Goal: Task Accomplishment & Management: Use online tool/utility

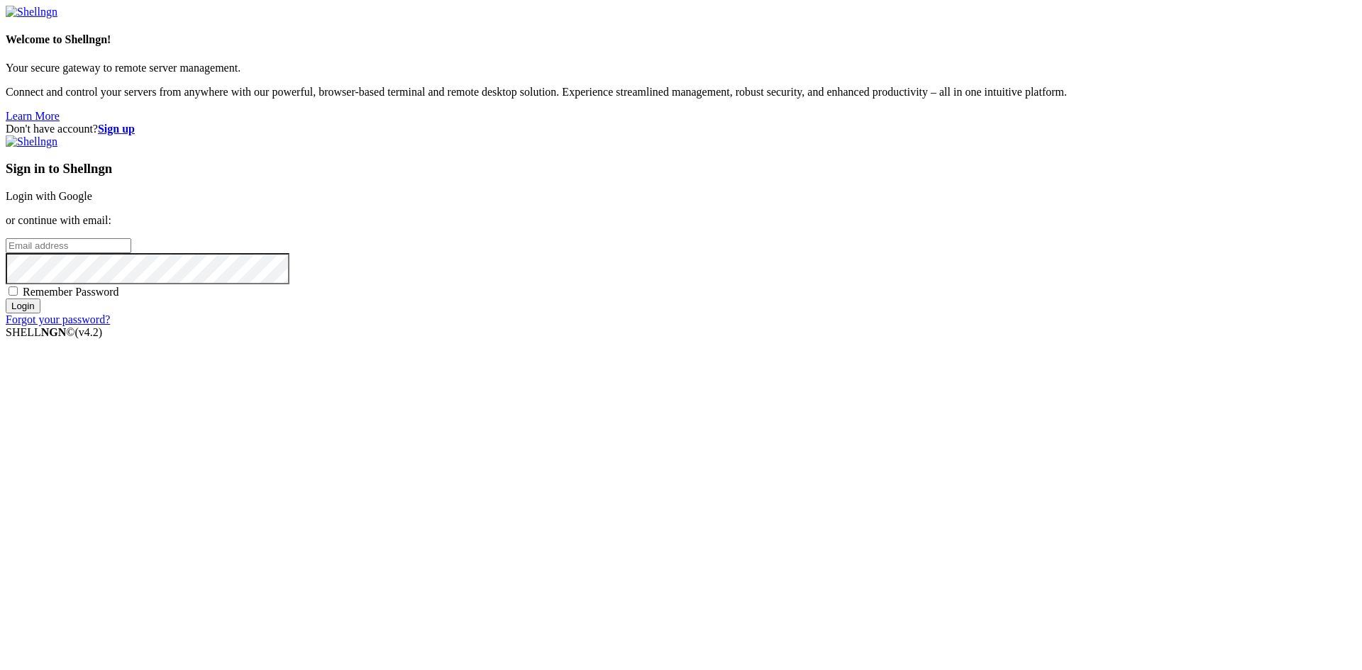
click at [92, 202] on link "Login with Google" at bounding box center [49, 196] width 87 height 12
click at [135, 123] on strong "Sign up" at bounding box center [116, 129] width 37 height 12
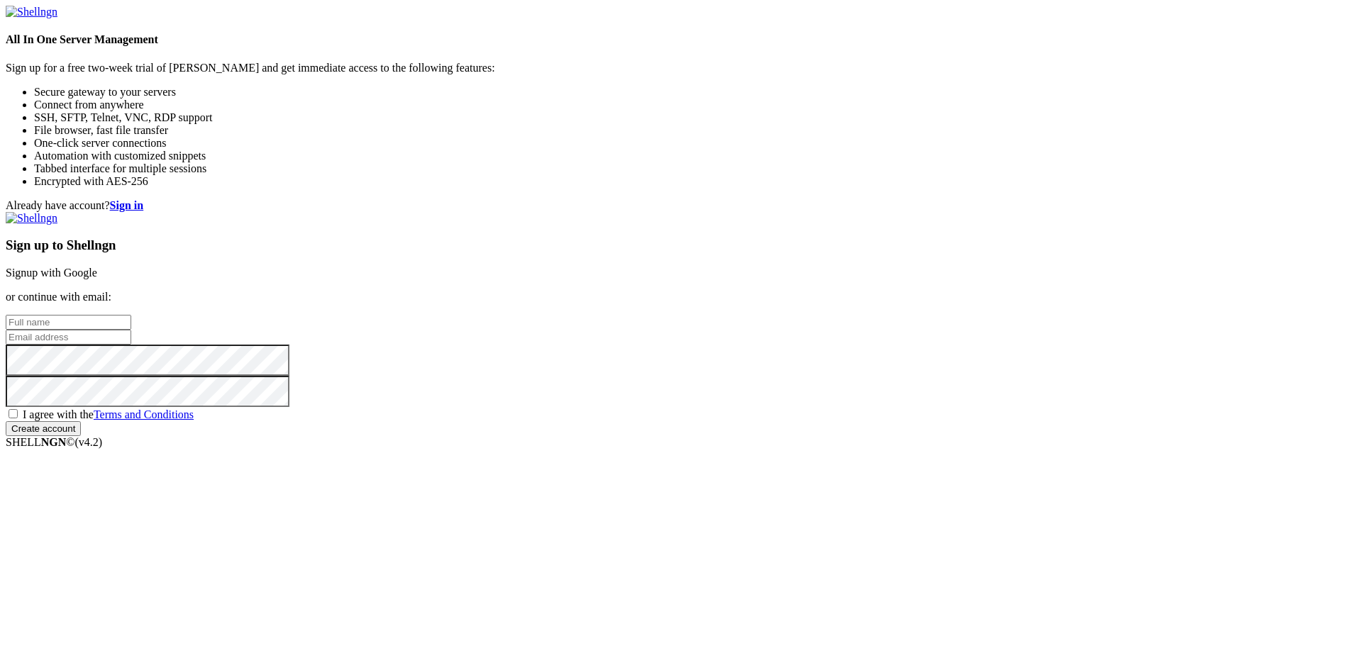
click at [97, 267] on link "Signup with Google" at bounding box center [51, 273] width 91 height 12
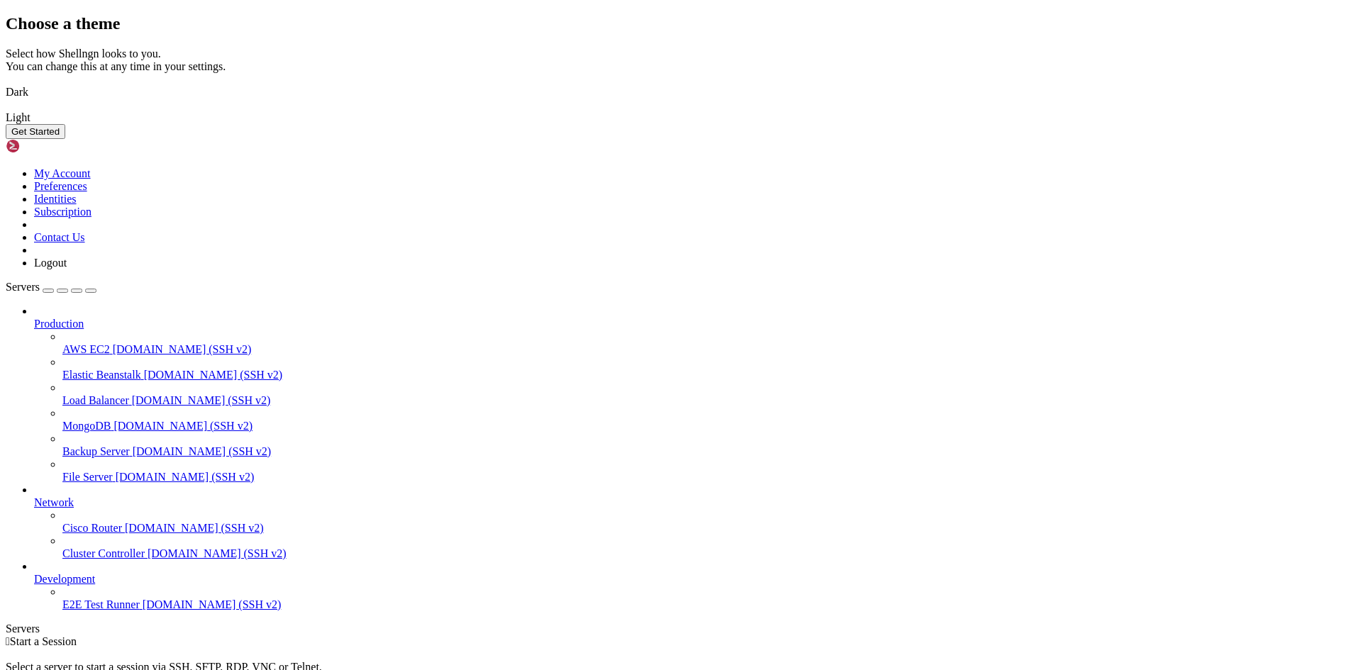
click at [6, 83] on img at bounding box center [6, 83] width 0 height 0
click at [65, 139] on button "Get Started" at bounding box center [36, 131] width 60 height 15
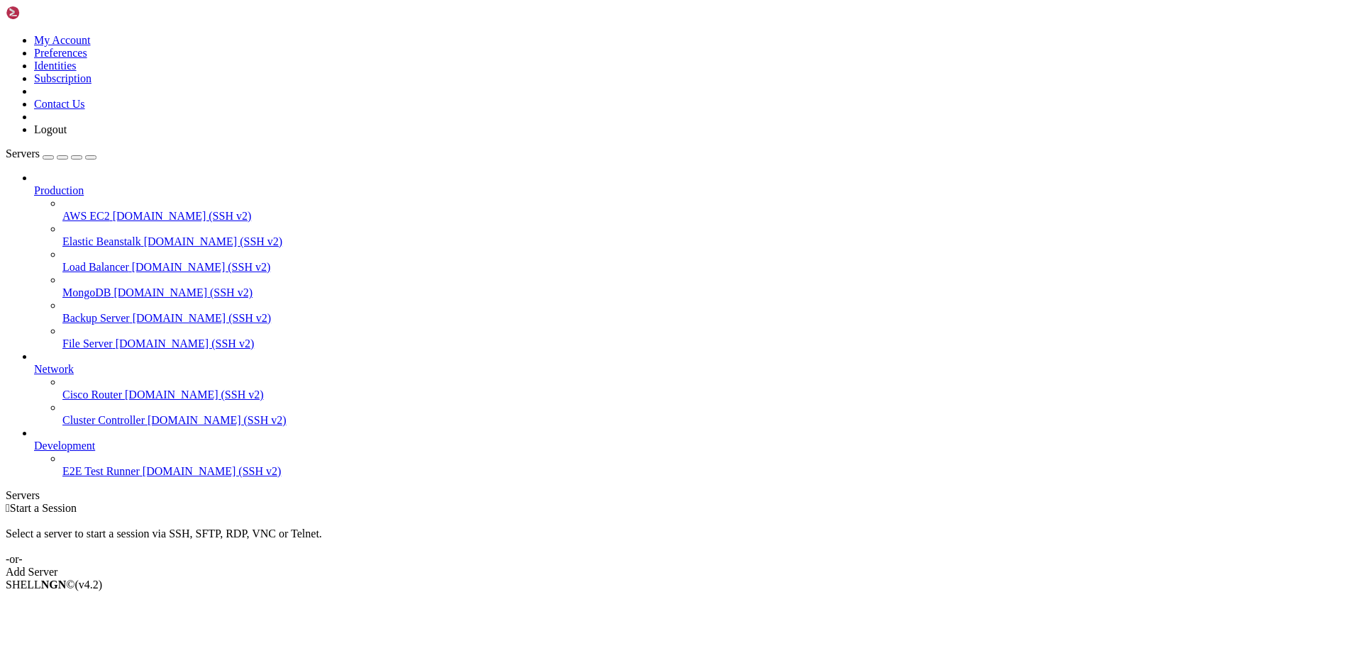
click at [799, 566] on link "Add Server" at bounding box center [681, 572] width 1350 height 13
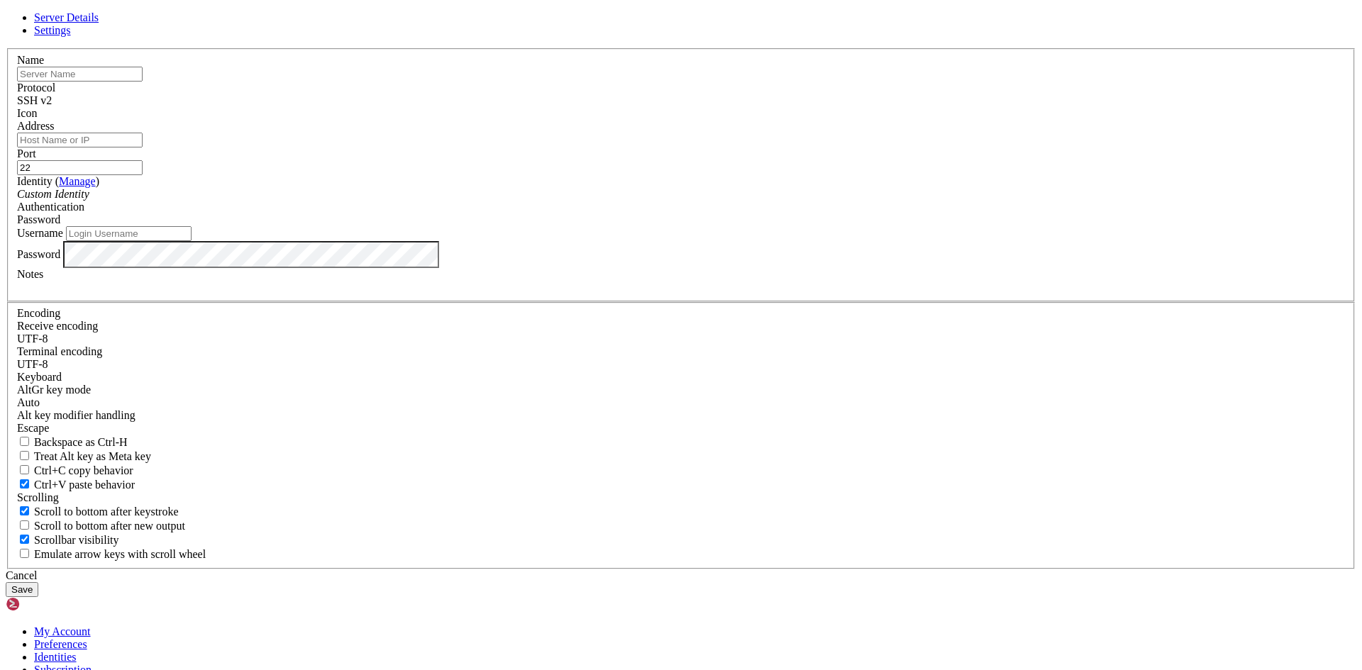
click at [71, 36] on link "Settings" at bounding box center [52, 30] width 37 height 12
click at [99, 23] on span "Server Details" at bounding box center [66, 17] width 65 height 12
click at [143, 82] on input "text" at bounding box center [80, 74] width 126 height 15
type input "ServerClase"
click at [143, 148] on input "Address" at bounding box center [80, 140] width 126 height 15
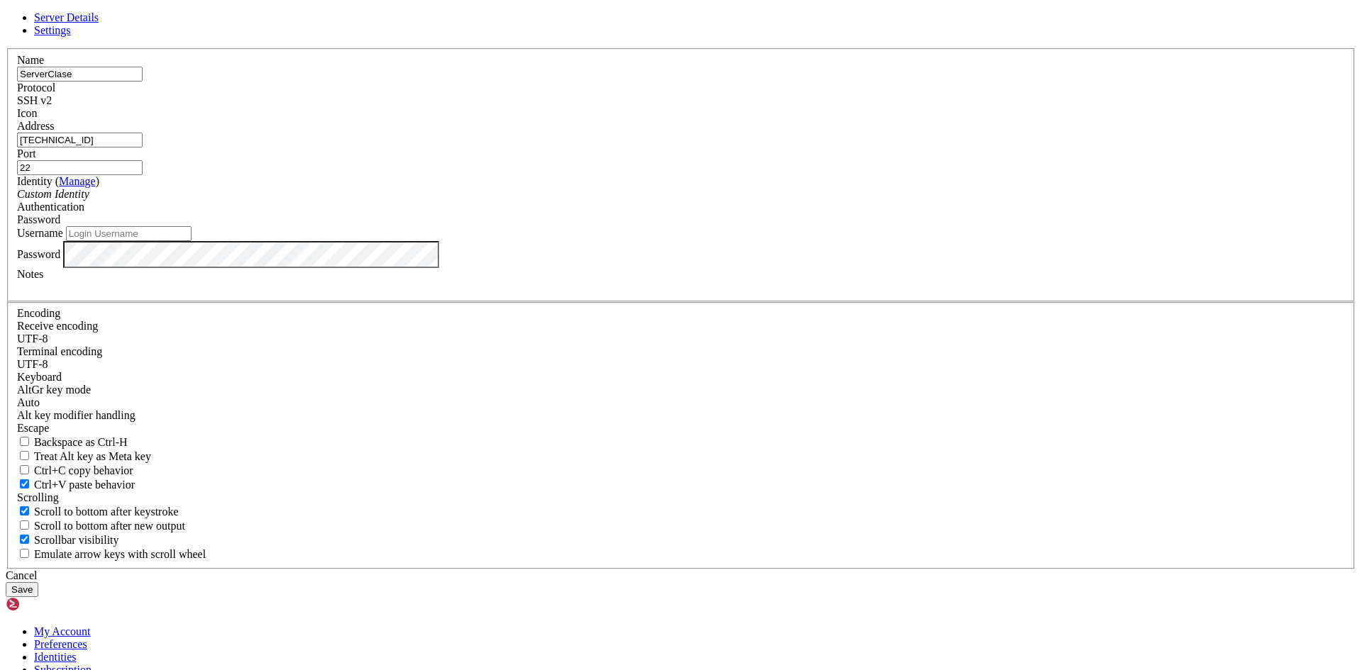
type input "[TECHNICAL_ID]"
drag, startPoint x: 599, startPoint y: 210, endPoint x: 491, endPoint y: 206, distance: 107.9
click at [491, 82] on div "Name ServerClase" at bounding box center [681, 68] width 1328 height 28
type input "AzureProfe09"
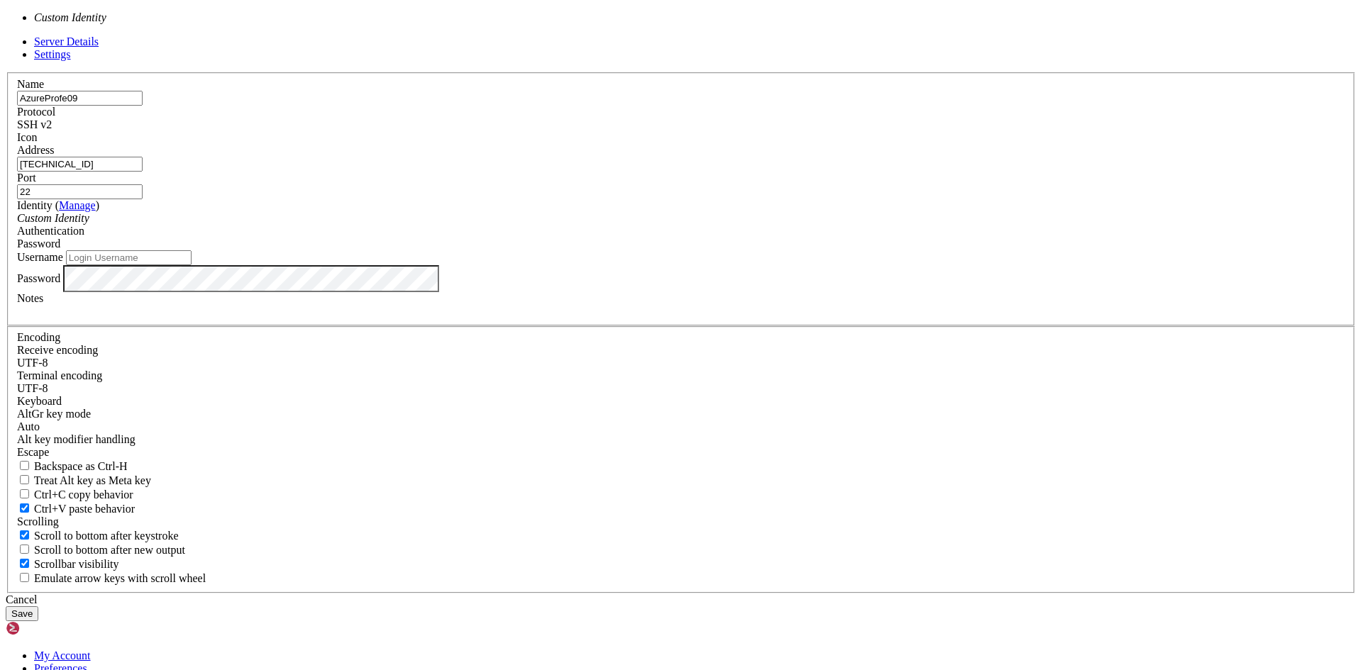
click at [604, 225] on div "Custom Identity" at bounding box center [681, 218] width 1328 height 13
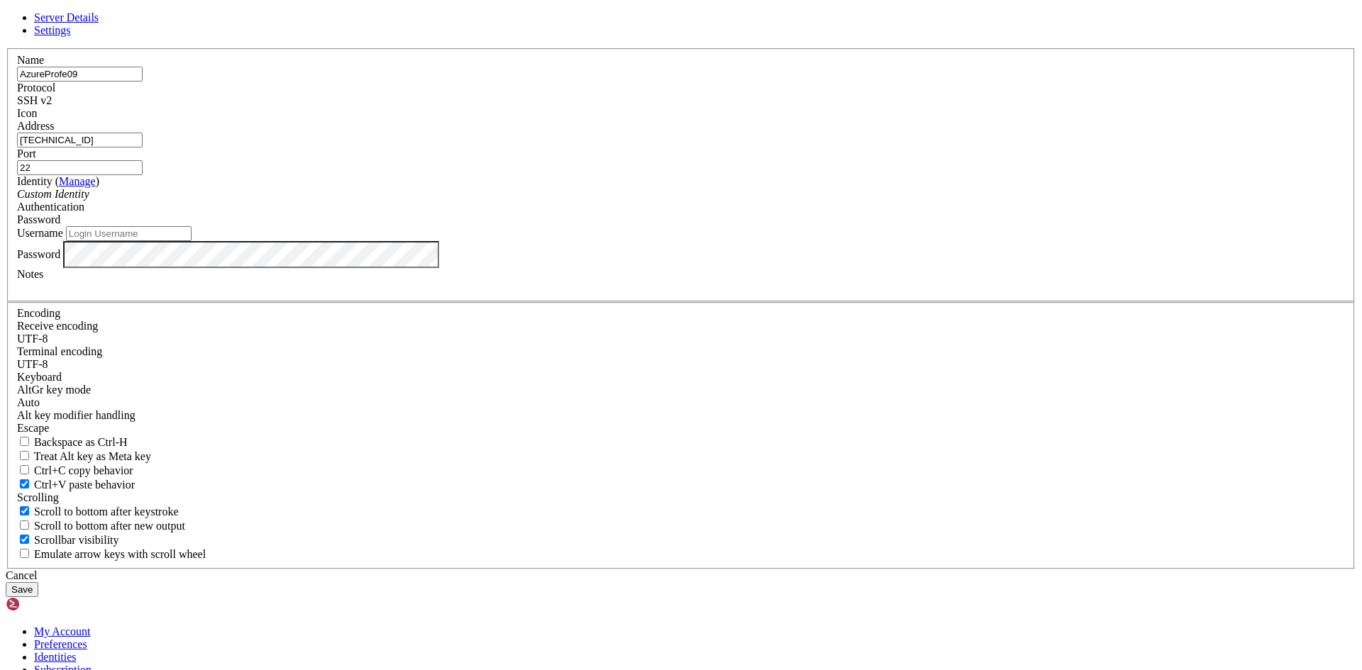
click at [60, 226] on span "Password" at bounding box center [38, 219] width 43 height 12
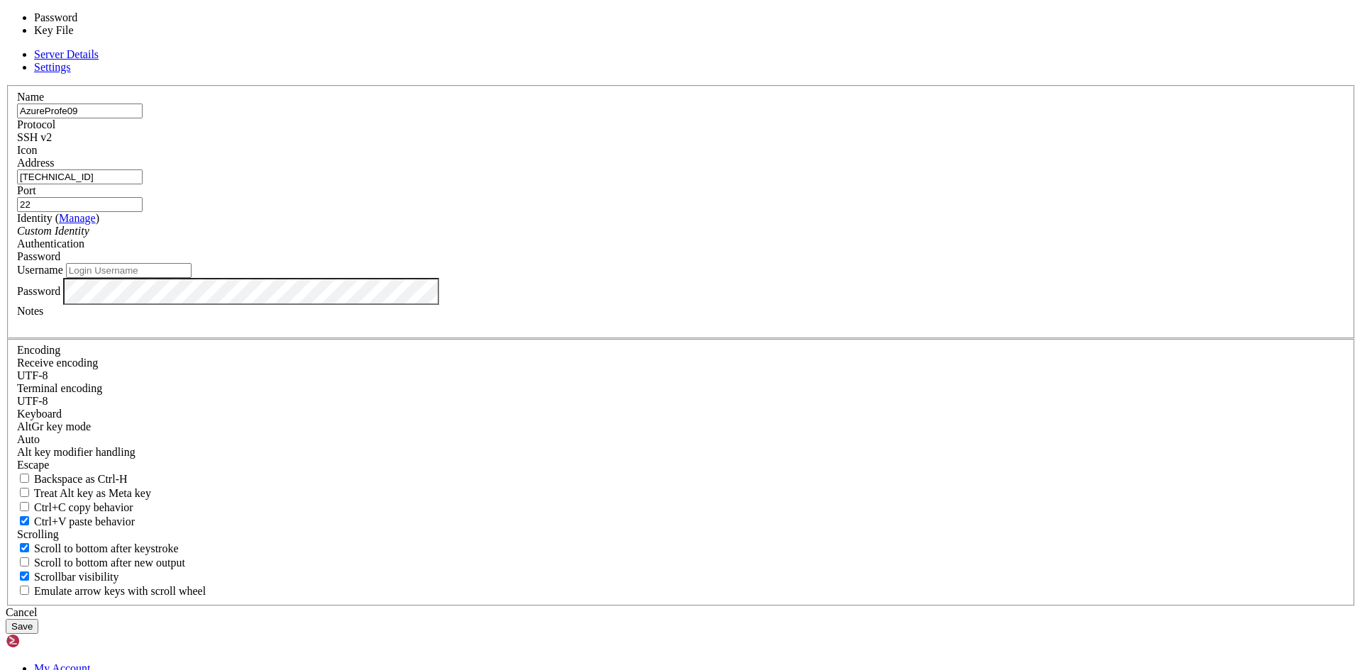
click at [191, 278] on input "Username" at bounding box center [129, 270] width 126 height 15
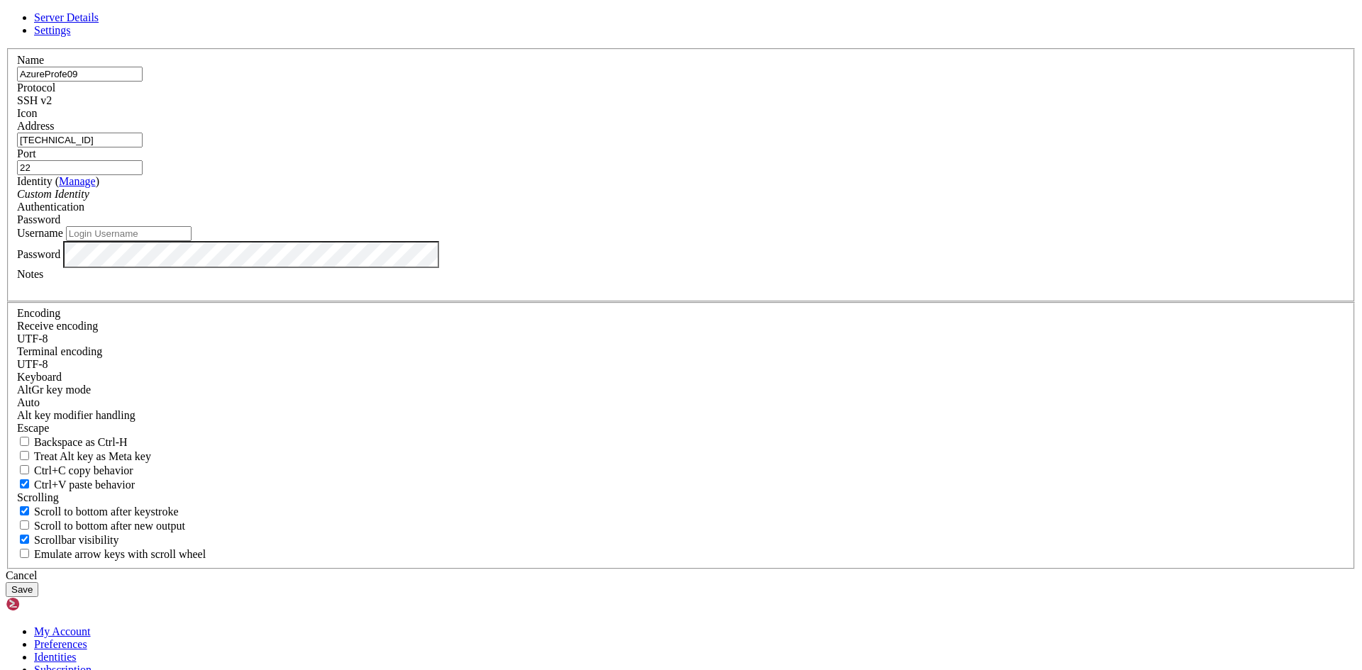
click at [191, 241] on input "Username" at bounding box center [129, 233] width 126 height 15
type input "adminprofe"
drag, startPoint x: 621, startPoint y: 206, endPoint x: 480, endPoint y: 206, distance: 140.4
click at [480, 206] on div "Name AzureProfe09 Protocol SSH v2 Icon Address [TECHNICAL_ID] ( Manage )" at bounding box center [681, 308] width 1350 height 521
type input "Azure"
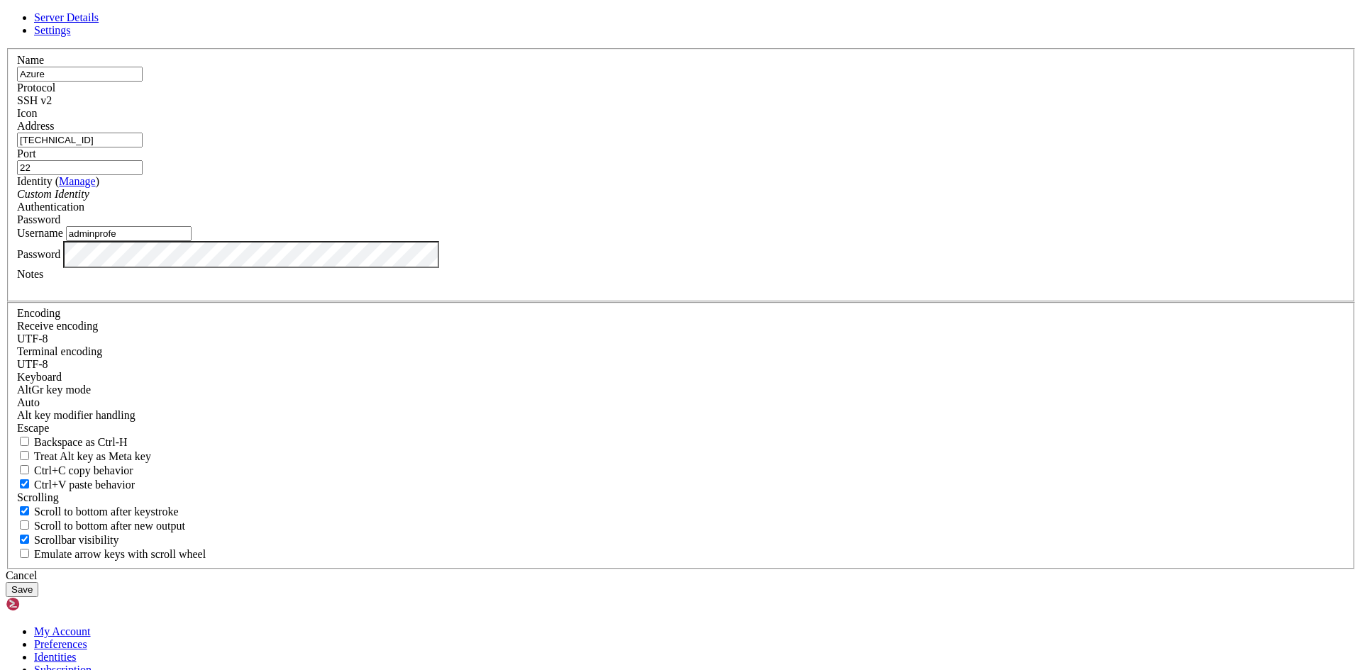
click at [38, 582] on button "Save" at bounding box center [22, 589] width 33 height 15
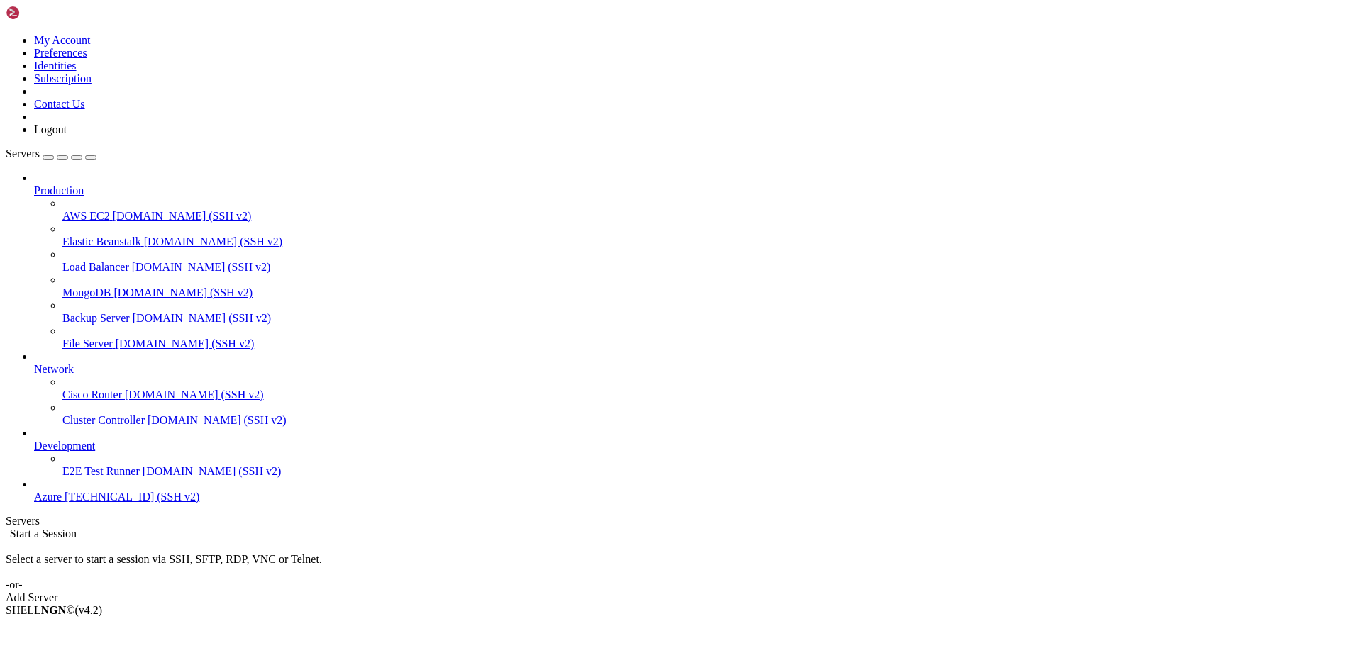
click at [118, 503] on span "[TECHNICAL_ID] (SSH v2)" at bounding box center [132, 497] width 135 height 12
click at [76, 504] on link "Azure [TECHNICAL_ID] (SSH v2)" at bounding box center [695, 497] width 1322 height 13
